Goal: Check status: Check status

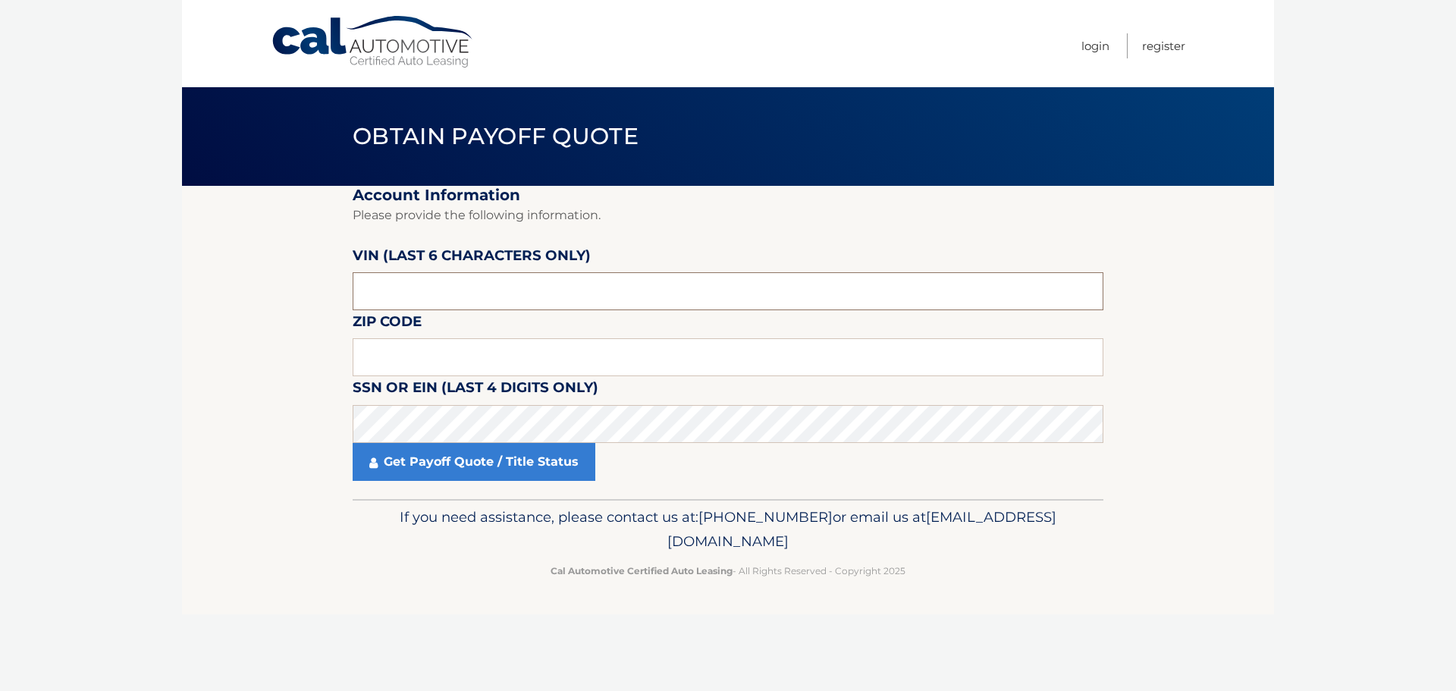
click at [419, 294] on input "text" at bounding box center [728, 291] width 751 height 38
type input "1*****"
type input "632404"
click at [604, 349] on input "text" at bounding box center [728, 357] width 751 height 38
type input "33187"
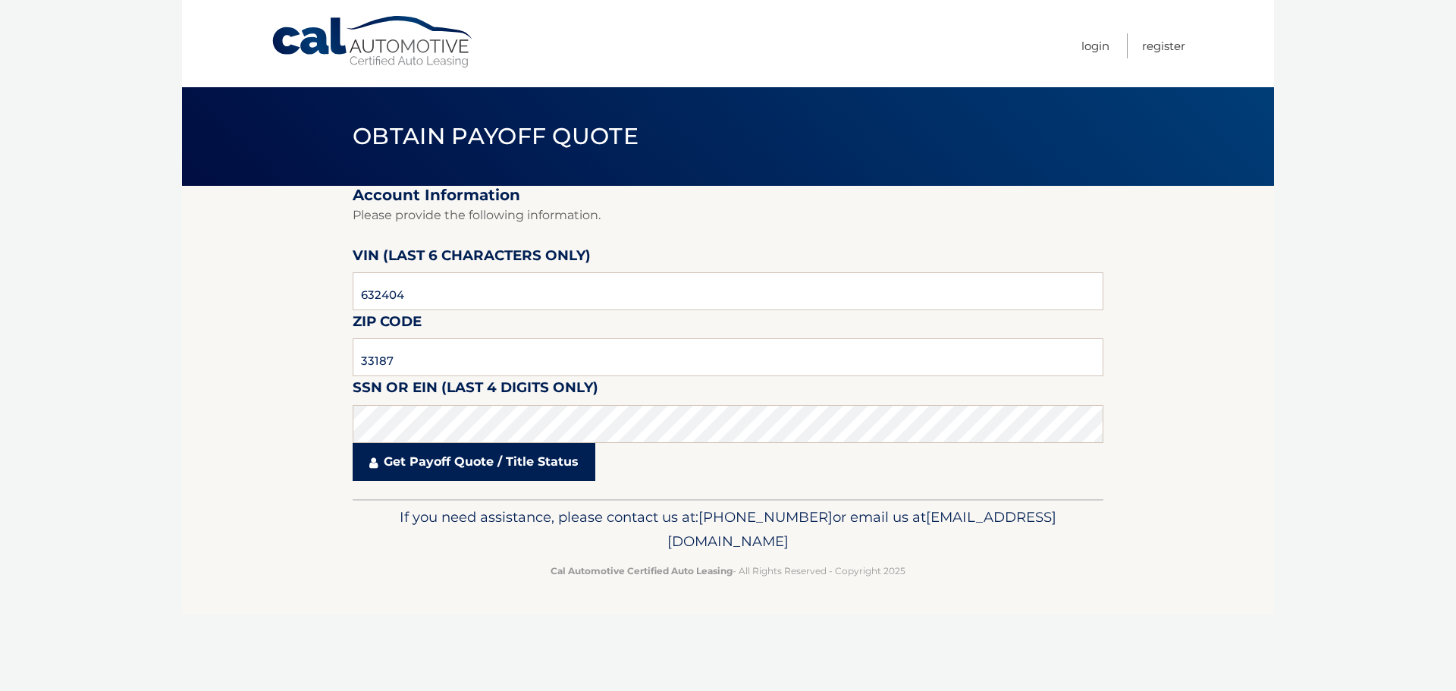
click at [448, 462] on link "Get Payoff Quote / Title Status" at bounding box center [474, 462] width 243 height 38
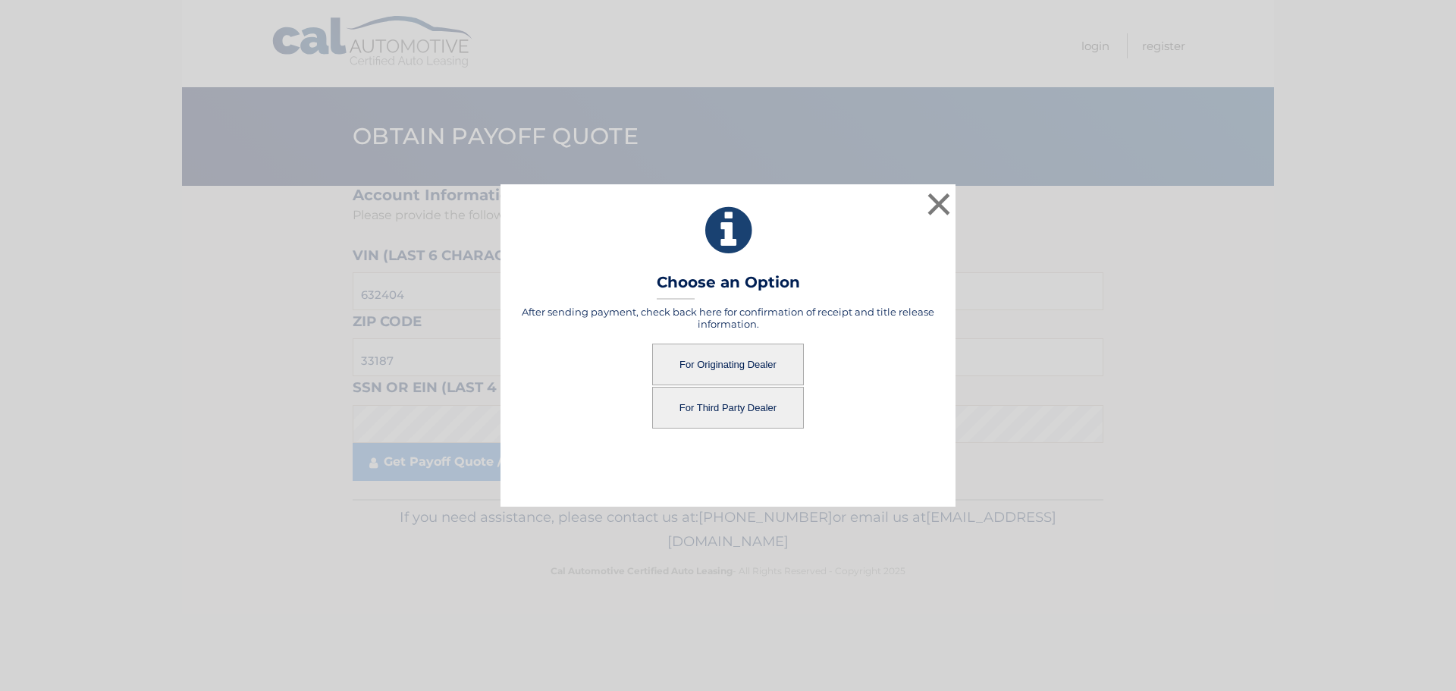
click at [750, 367] on button "For Originating Dealer" at bounding box center [728, 365] width 152 height 42
click at [728, 364] on button "For Originating Dealer" at bounding box center [728, 365] width 152 height 42
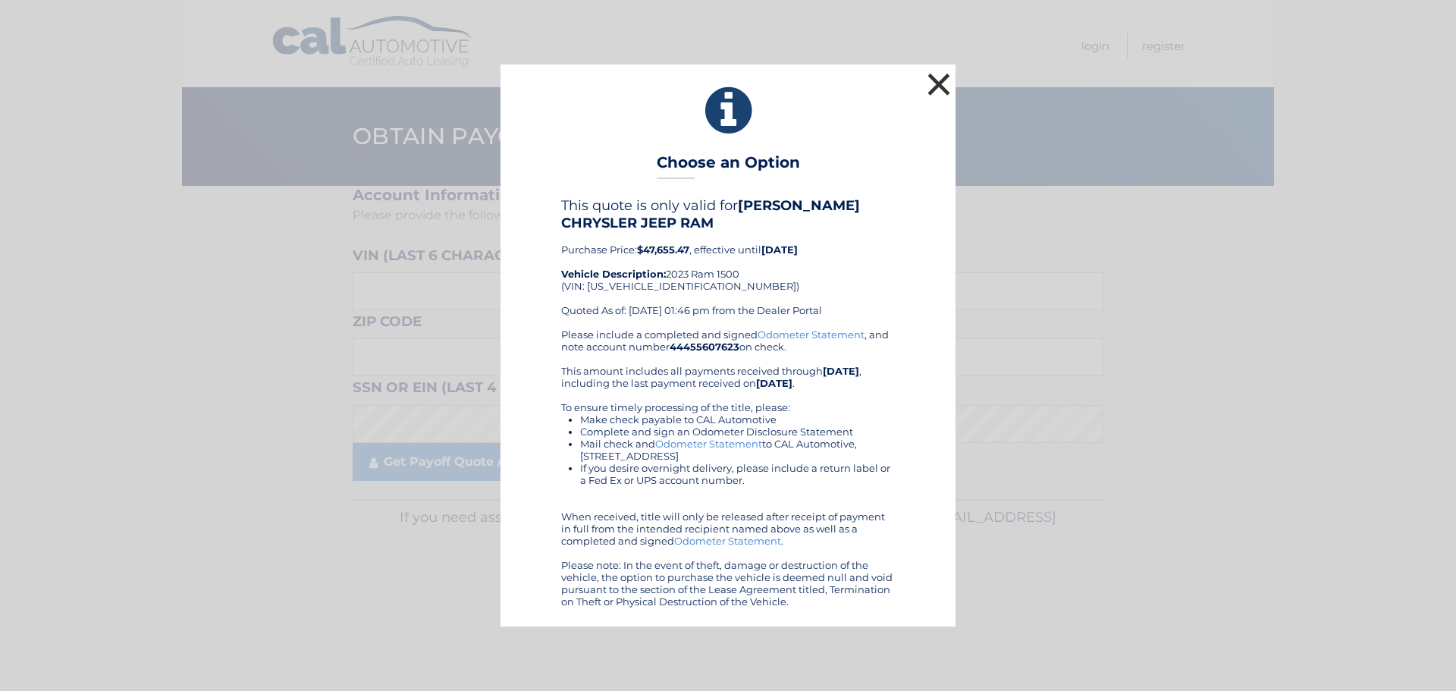
click at [942, 86] on button "×" at bounding box center [939, 84] width 30 height 30
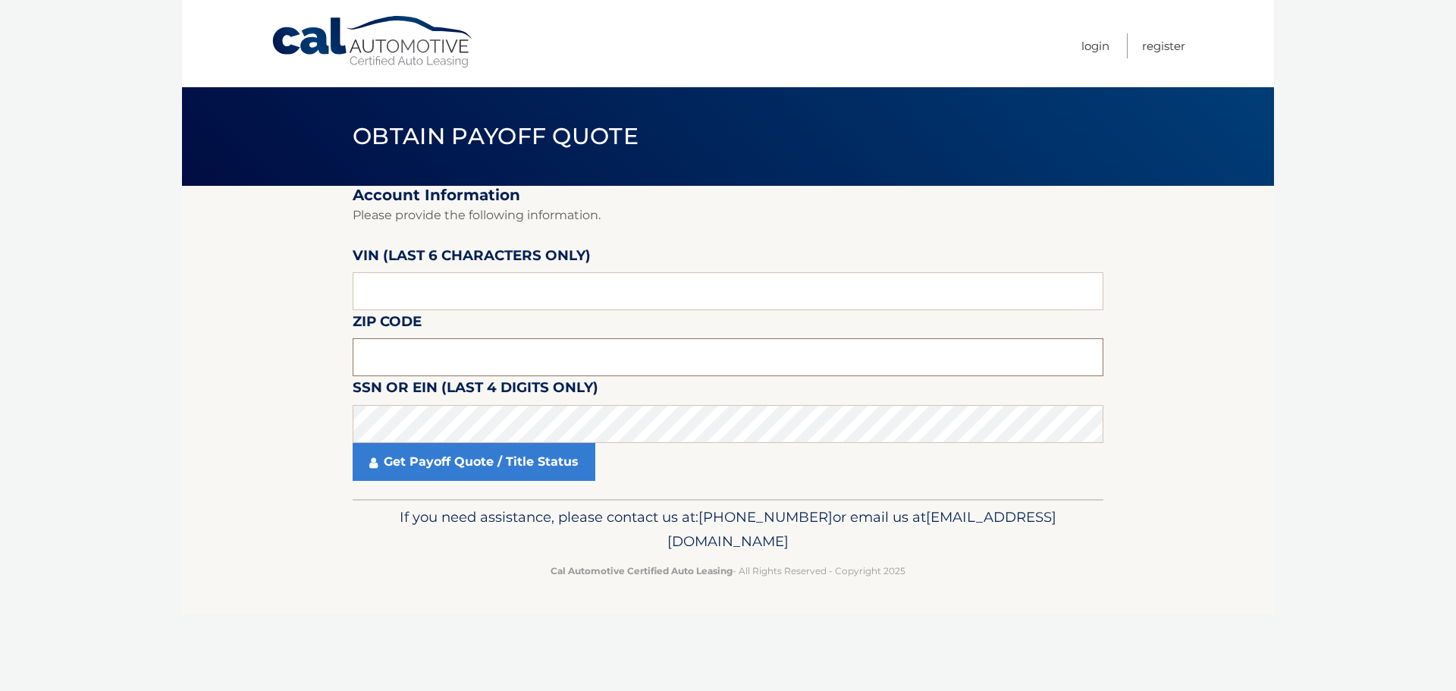
click at [426, 345] on input "text" at bounding box center [728, 357] width 751 height 38
type input "33187"
click at [427, 283] on input "text" at bounding box center [728, 291] width 751 height 38
type input "632404"
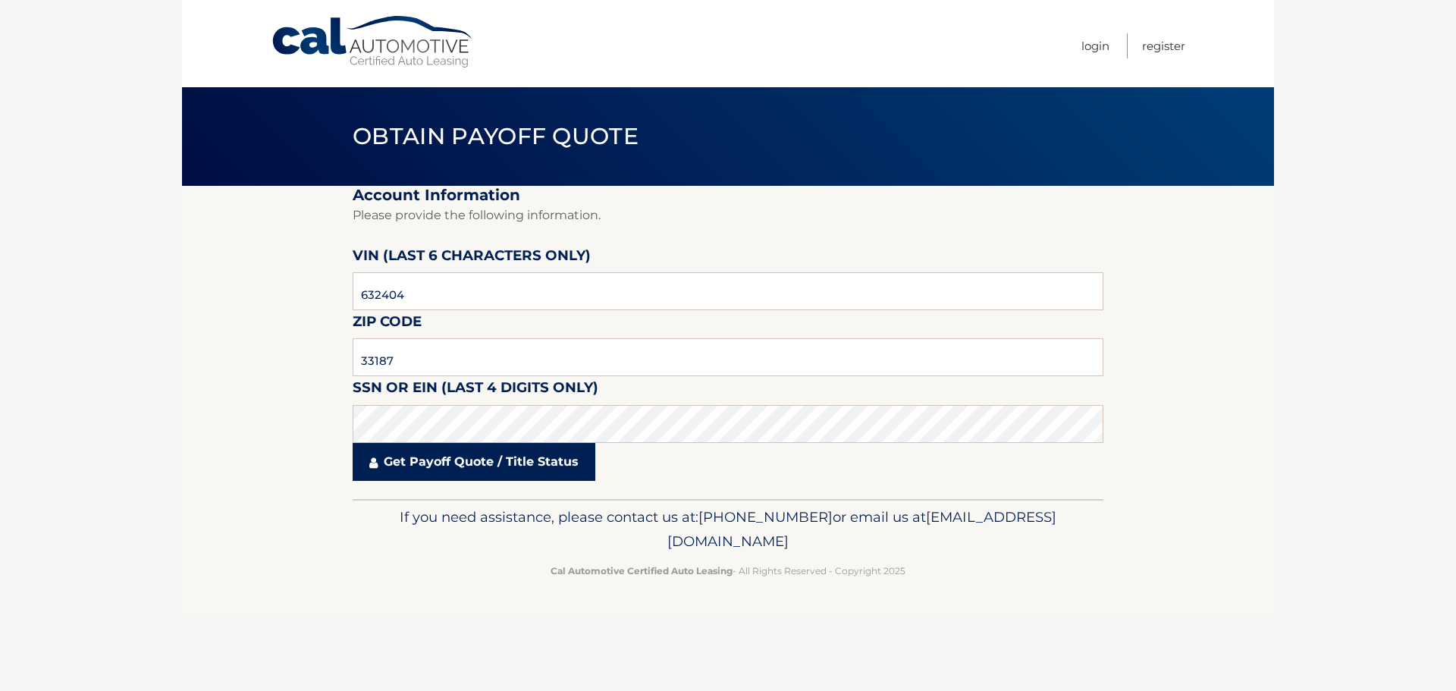
click at [498, 459] on link "Get Payoff Quote / Title Status" at bounding box center [474, 462] width 243 height 38
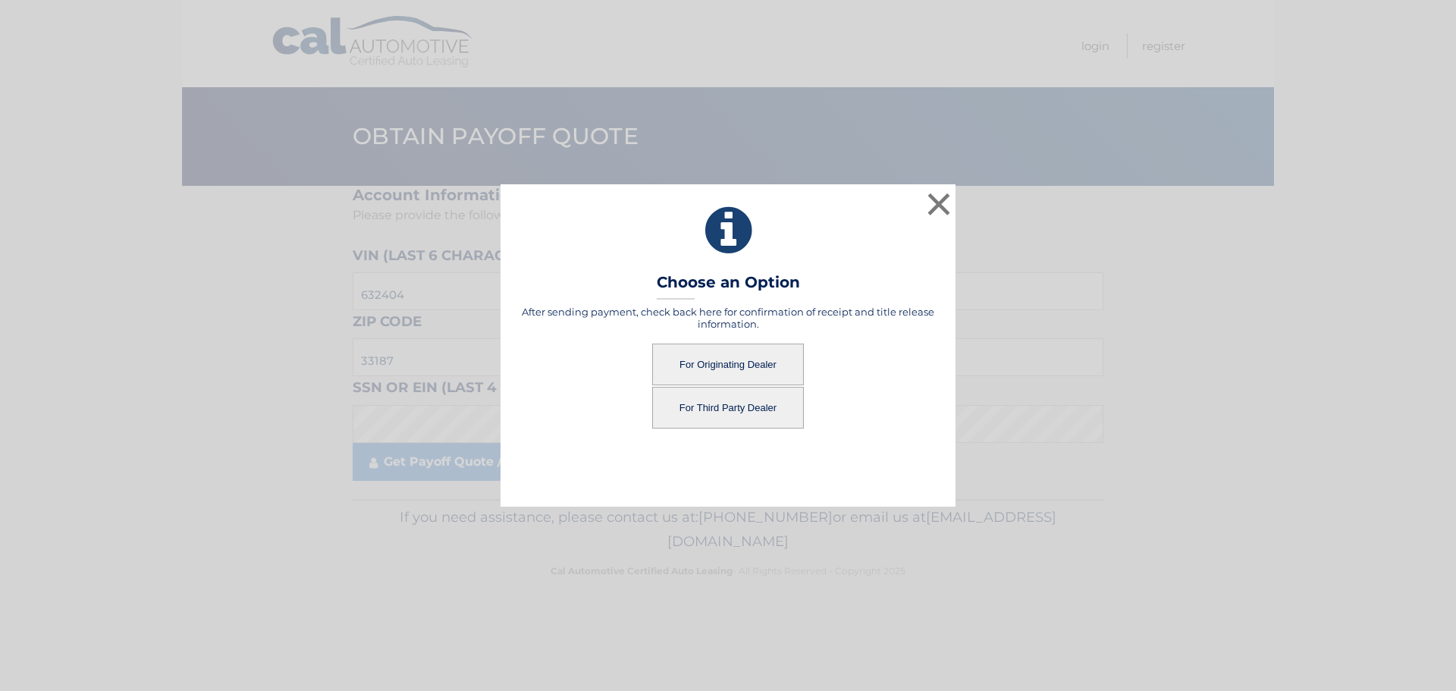
click at [743, 416] on button "For Third Party Dealer" at bounding box center [728, 408] width 152 height 42
click at [714, 405] on button "For Third Party Dealer" at bounding box center [728, 408] width 152 height 42
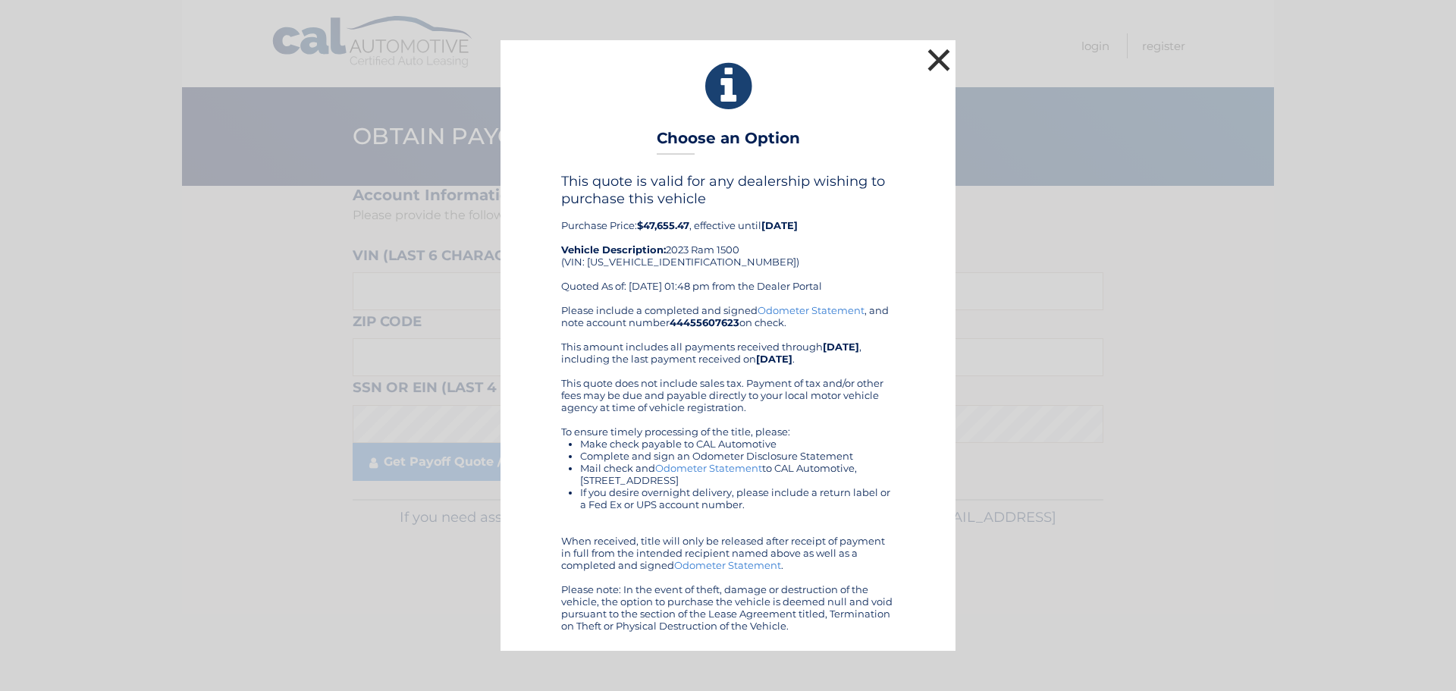
click at [939, 58] on button "×" at bounding box center [939, 60] width 30 height 30
